Goal: Information Seeking & Learning: Learn about a topic

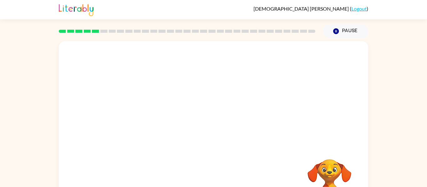
click at [143, 115] on video "Your browser must support playing .mp4 files to use Literably. Please try using…" at bounding box center [214, 93] width 310 height 105
click at [217, 142] on button "button" at bounding box center [214, 133] width 40 height 23
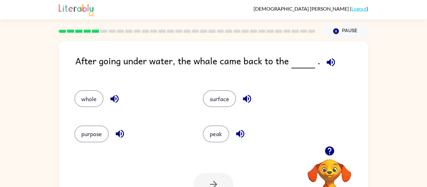
click at [330, 63] on icon "button" at bounding box center [331, 62] width 8 height 8
click at [231, 94] on button "surface" at bounding box center [219, 98] width 33 height 17
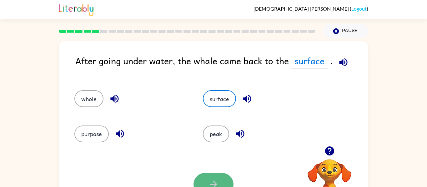
click at [217, 181] on icon "button" at bounding box center [213, 184] width 11 height 11
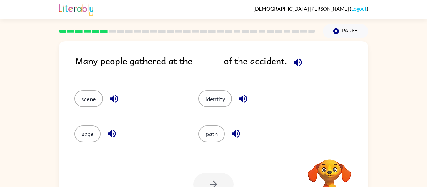
click at [294, 61] on icon "button" at bounding box center [298, 62] width 8 height 8
click at [95, 102] on button "scene" at bounding box center [88, 98] width 28 height 17
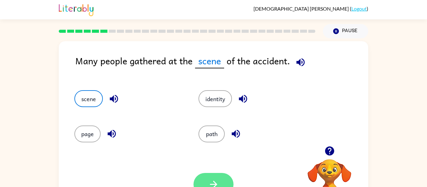
click at [217, 178] on button "button" at bounding box center [214, 184] width 40 height 23
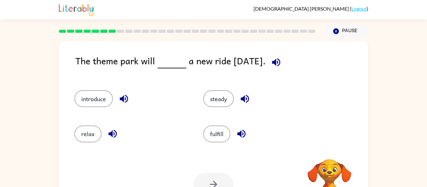
click at [280, 60] on icon "button" at bounding box center [276, 62] width 8 height 8
click at [104, 98] on button "introduce" at bounding box center [93, 98] width 38 height 17
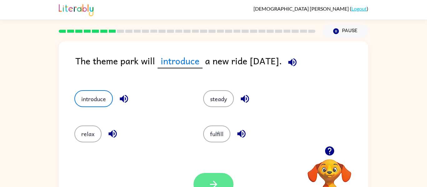
click at [219, 177] on button "button" at bounding box center [214, 184] width 40 height 23
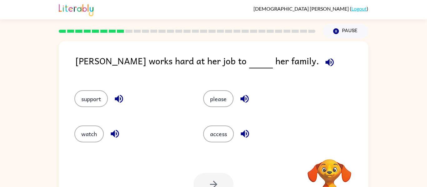
click at [324, 63] on icon "button" at bounding box center [329, 62] width 11 height 11
click at [90, 96] on button "support" at bounding box center [90, 98] width 33 height 17
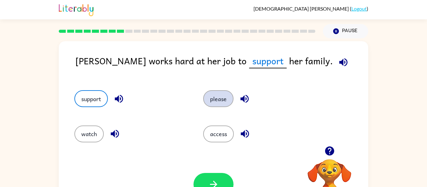
click at [215, 92] on button "please" at bounding box center [218, 98] width 30 height 17
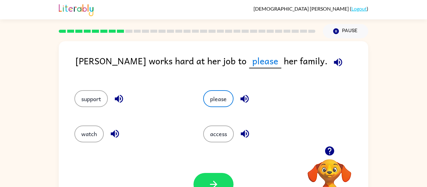
click at [333, 62] on icon "button" at bounding box center [338, 62] width 11 height 11
click at [212, 179] on button "button" at bounding box center [214, 184] width 40 height 23
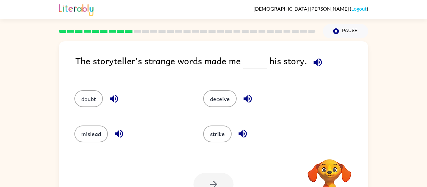
click at [318, 63] on icon "button" at bounding box center [318, 62] width 8 height 8
click at [319, 60] on icon "button" at bounding box center [318, 62] width 8 height 8
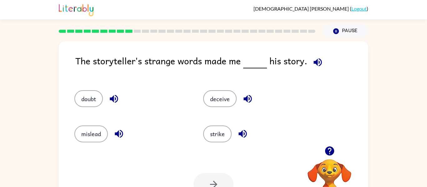
click at [254, 98] on button "button" at bounding box center [248, 99] width 16 height 16
click at [248, 135] on icon "button" at bounding box center [242, 134] width 11 height 11
click at [117, 134] on icon "button" at bounding box center [119, 134] width 8 height 8
click at [101, 135] on button "mislead" at bounding box center [90, 134] width 33 height 17
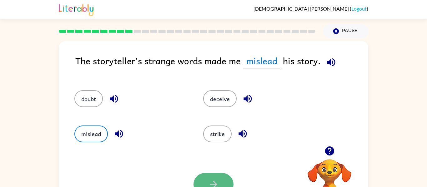
click at [216, 178] on button "button" at bounding box center [214, 184] width 40 height 23
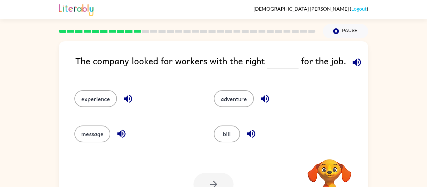
click at [354, 59] on icon "button" at bounding box center [357, 62] width 8 height 8
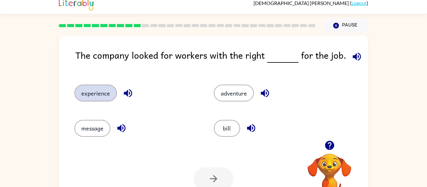
click at [96, 93] on button "experience" at bounding box center [95, 93] width 43 height 17
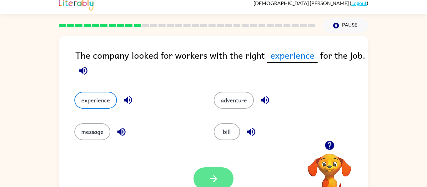
click at [205, 174] on button "button" at bounding box center [214, 179] width 40 height 23
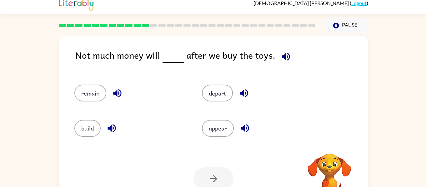
click at [283, 53] on icon "button" at bounding box center [286, 56] width 11 height 11
click at [100, 89] on button "remain" at bounding box center [90, 93] width 32 height 17
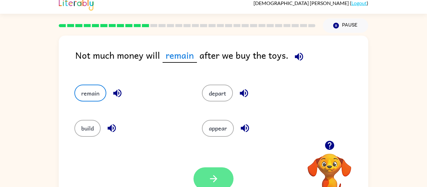
click at [216, 174] on icon "button" at bounding box center [213, 179] width 11 height 11
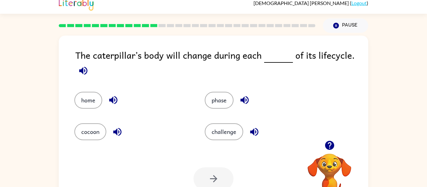
click at [84, 69] on icon "button" at bounding box center [83, 70] width 11 height 11
click at [213, 101] on button "phase" at bounding box center [219, 100] width 29 height 17
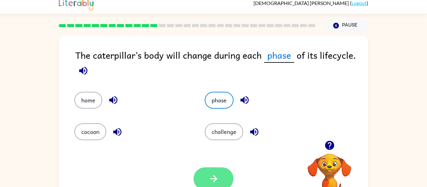
click at [218, 175] on icon "button" at bounding box center [213, 179] width 11 height 11
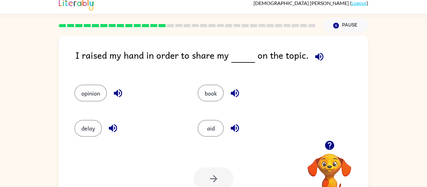
click at [317, 52] on icon "button" at bounding box center [319, 56] width 11 height 11
click at [101, 91] on button "opinion" at bounding box center [90, 93] width 33 height 17
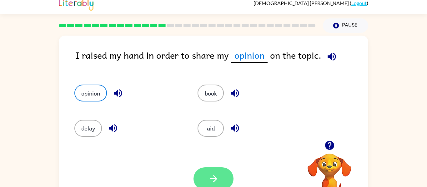
click at [205, 178] on button "button" at bounding box center [214, 179] width 40 height 23
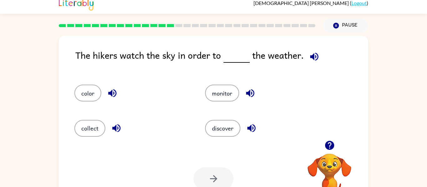
click at [309, 54] on icon "button" at bounding box center [314, 56] width 11 height 11
click at [227, 125] on button "discover" at bounding box center [222, 128] width 35 height 17
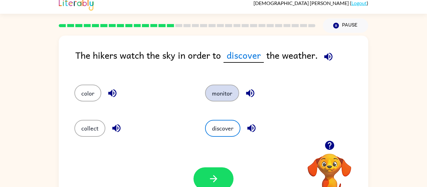
click at [231, 88] on button "monitor" at bounding box center [222, 93] width 34 height 17
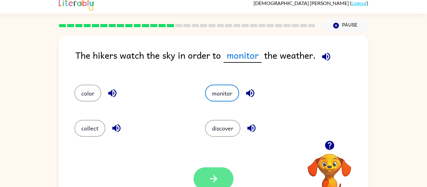
click at [215, 177] on icon "button" at bounding box center [213, 179] width 7 height 7
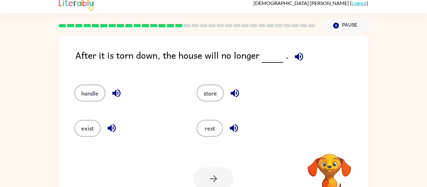
click at [295, 56] on icon "button" at bounding box center [299, 57] width 8 height 8
click at [92, 133] on button "exist" at bounding box center [87, 128] width 26 height 17
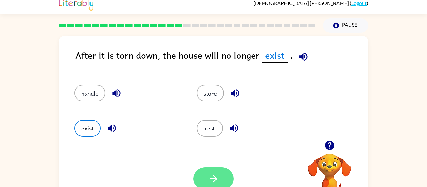
click at [219, 170] on button "button" at bounding box center [214, 179] width 40 height 23
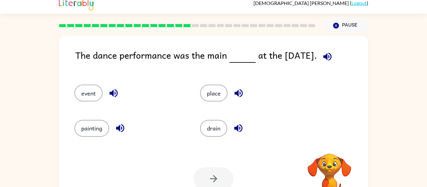
click at [329, 53] on icon "button" at bounding box center [327, 56] width 11 height 11
click at [216, 97] on button "place" at bounding box center [214, 93] width 28 height 17
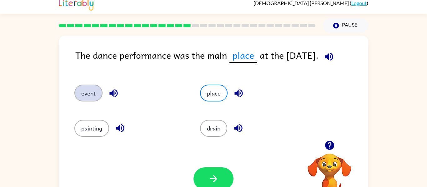
click at [93, 93] on button "event" at bounding box center [88, 93] width 28 height 17
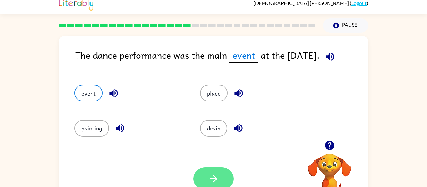
click at [208, 177] on icon "button" at bounding box center [213, 179] width 11 height 11
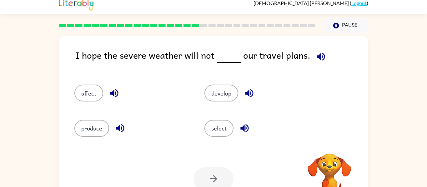
click at [318, 52] on icon "button" at bounding box center [321, 56] width 11 height 11
click at [91, 93] on button "affect" at bounding box center [88, 93] width 29 height 17
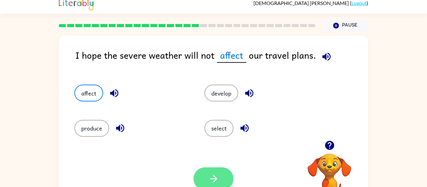
click at [221, 178] on button "button" at bounding box center [214, 179] width 40 height 23
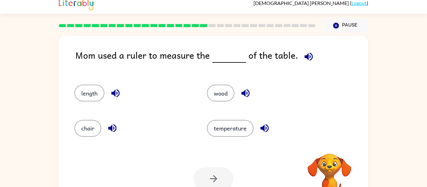
click at [303, 59] on icon "button" at bounding box center [308, 56] width 11 height 11
click at [90, 86] on button "length" at bounding box center [89, 93] width 30 height 17
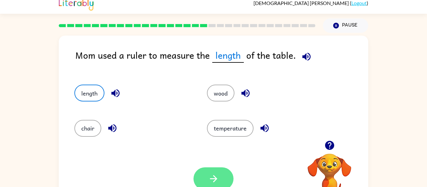
click at [216, 169] on button "button" at bounding box center [214, 179] width 40 height 23
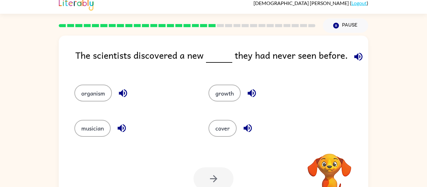
click at [359, 55] on icon "button" at bounding box center [358, 57] width 8 height 8
click at [88, 91] on button "organism" at bounding box center [93, 93] width 38 height 17
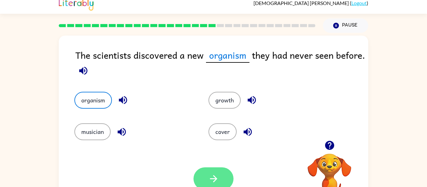
click at [215, 178] on icon "button" at bounding box center [213, 179] width 7 height 7
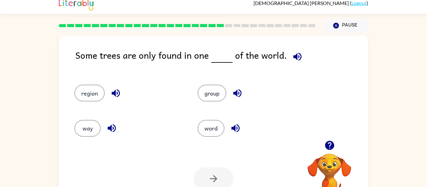
click at [296, 56] on icon "button" at bounding box center [297, 57] width 8 height 8
click at [96, 94] on button "region" at bounding box center [89, 93] width 30 height 17
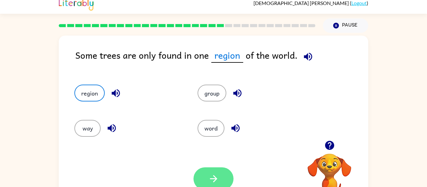
click at [227, 174] on button "button" at bounding box center [214, 179] width 40 height 23
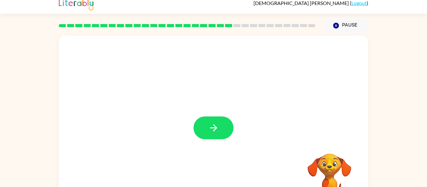
click at [210, 130] on icon "button" at bounding box center [213, 128] width 11 height 11
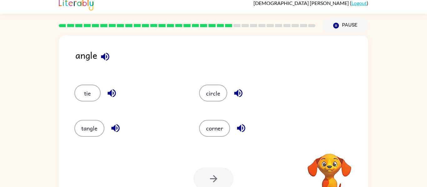
click at [106, 54] on icon "button" at bounding box center [105, 56] width 11 height 11
click at [108, 53] on icon "button" at bounding box center [105, 56] width 11 height 11
click at [151, 130] on div "tangle" at bounding box center [129, 128] width 110 height 17
click at [216, 130] on button "corner" at bounding box center [214, 128] width 31 height 17
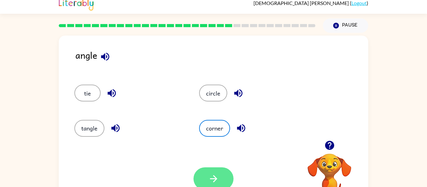
click at [222, 182] on button "button" at bounding box center [214, 179] width 40 height 23
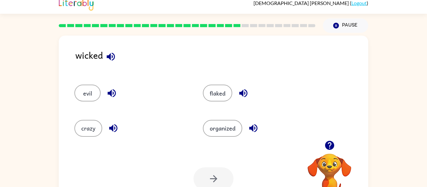
click at [112, 56] on icon "button" at bounding box center [111, 57] width 8 height 8
click at [88, 124] on button "crazy" at bounding box center [88, 128] width 28 height 17
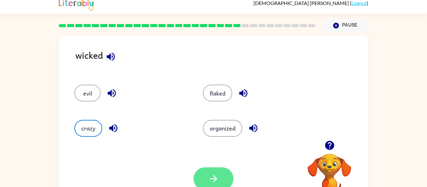
click at [210, 178] on icon "button" at bounding box center [213, 179] width 11 height 11
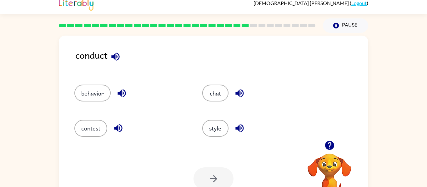
click at [116, 59] on icon "button" at bounding box center [115, 56] width 11 height 11
click at [104, 92] on button "behavior" at bounding box center [92, 93] width 36 height 17
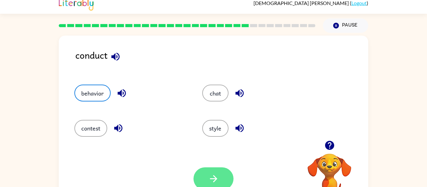
click at [211, 176] on icon "button" at bounding box center [213, 179] width 11 height 11
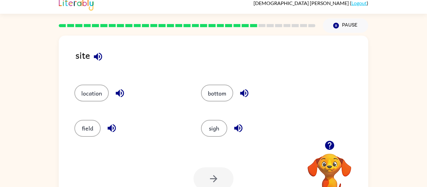
click at [98, 59] on icon "button" at bounding box center [98, 56] width 11 height 11
click at [98, 97] on button "location" at bounding box center [91, 93] width 34 height 17
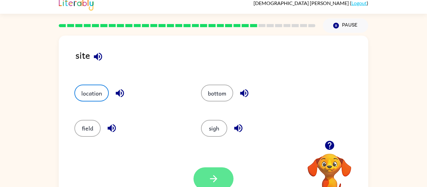
click at [206, 176] on button "button" at bounding box center [214, 179] width 40 height 23
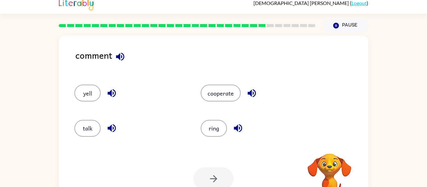
click at [119, 58] on icon "button" at bounding box center [120, 57] width 8 height 8
click at [89, 132] on button "talk" at bounding box center [87, 128] width 26 height 17
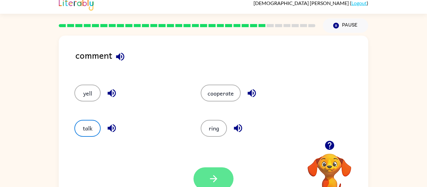
click at [218, 184] on icon "button" at bounding box center [213, 179] width 11 height 11
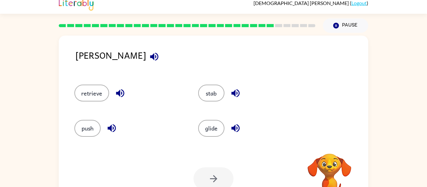
click at [150, 56] on icon "button" at bounding box center [154, 57] width 8 height 8
click at [212, 99] on button "stab" at bounding box center [211, 93] width 26 height 17
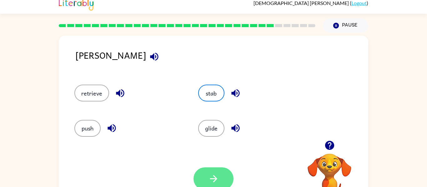
click at [214, 171] on button "button" at bounding box center [214, 179] width 40 height 23
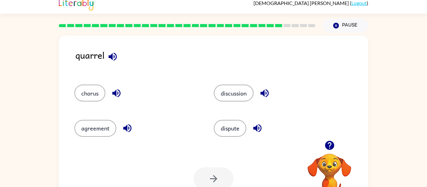
click at [110, 59] on icon "button" at bounding box center [112, 56] width 11 height 11
click at [224, 98] on button "discussion" at bounding box center [234, 93] width 40 height 17
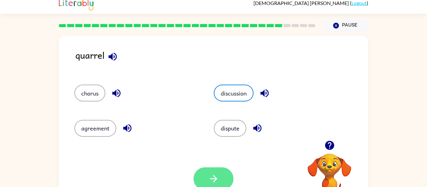
click at [214, 185] on button "button" at bounding box center [214, 179] width 40 height 23
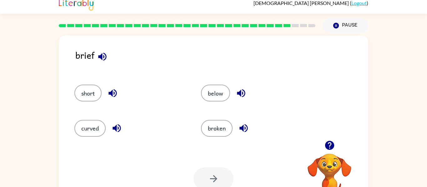
click at [103, 52] on icon "button" at bounding box center [102, 56] width 11 height 11
click at [95, 93] on button "short" at bounding box center [87, 93] width 27 height 17
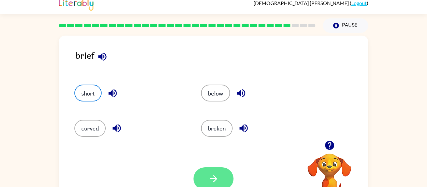
click at [220, 178] on button "button" at bounding box center [214, 179] width 40 height 23
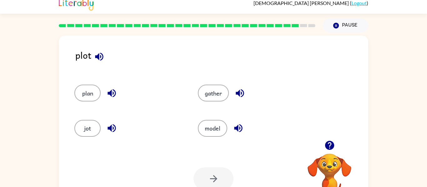
click at [100, 56] on icon "button" at bounding box center [99, 56] width 11 height 11
click at [99, 58] on icon "button" at bounding box center [99, 57] width 8 height 8
click at [87, 95] on button "plan" at bounding box center [87, 93] width 26 height 17
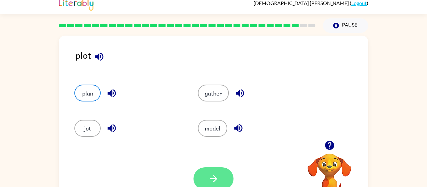
click at [212, 172] on button "button" at bounding box center [214, 179] width 40 height 23
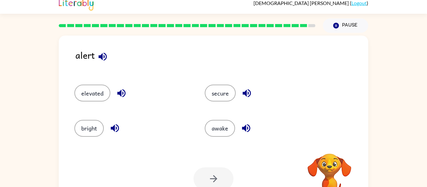
click at [104, 60] on icon "button" at bounding box center [102, 56] width 11 height 11
click at [228, 95] on button "secure" at bounding box center [220, 93] width 31 height 17
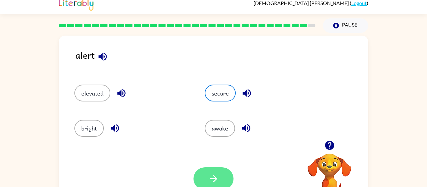
click at [215, 171] on button "button" at bounding box center [214, 179] width 40 height 23
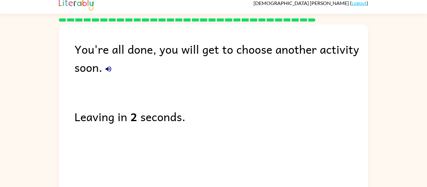
click at [102, 70] on div "You're all done, you will get to choose another activity soon." at bounding box center [221, 58] width 294 height 36
click at [108, 68] on icon "button" at bounding box center [109, 69] width 6 height 6
